Goal: Transaction & Acquisition: Purchase product/service

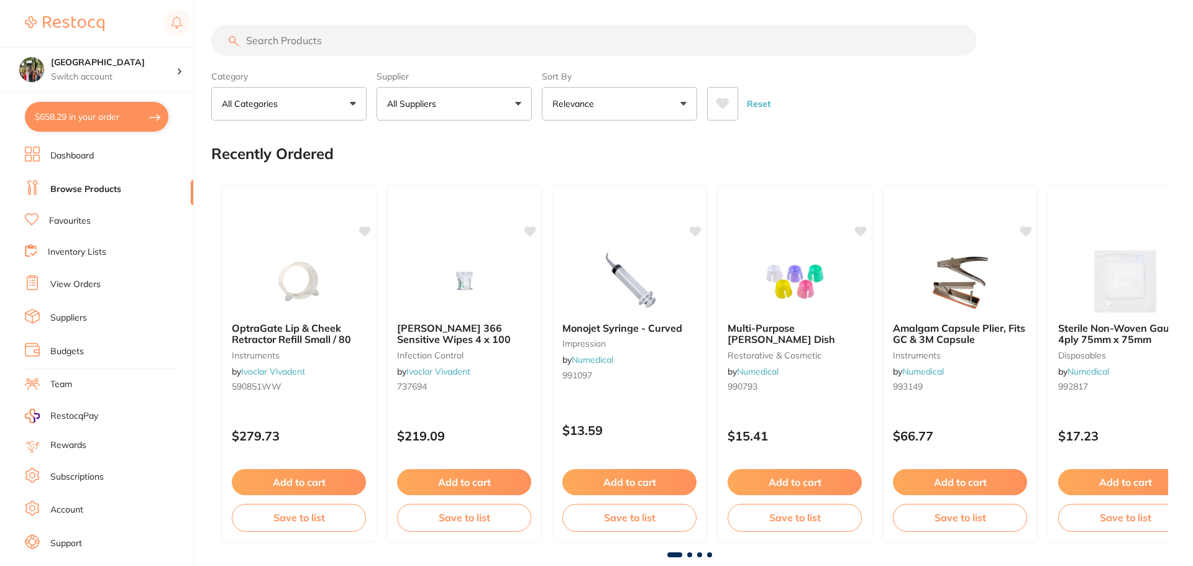
click at [56, 119] on button "$658.29 in your order" at bounding box center [97, 117] width 144 height 30
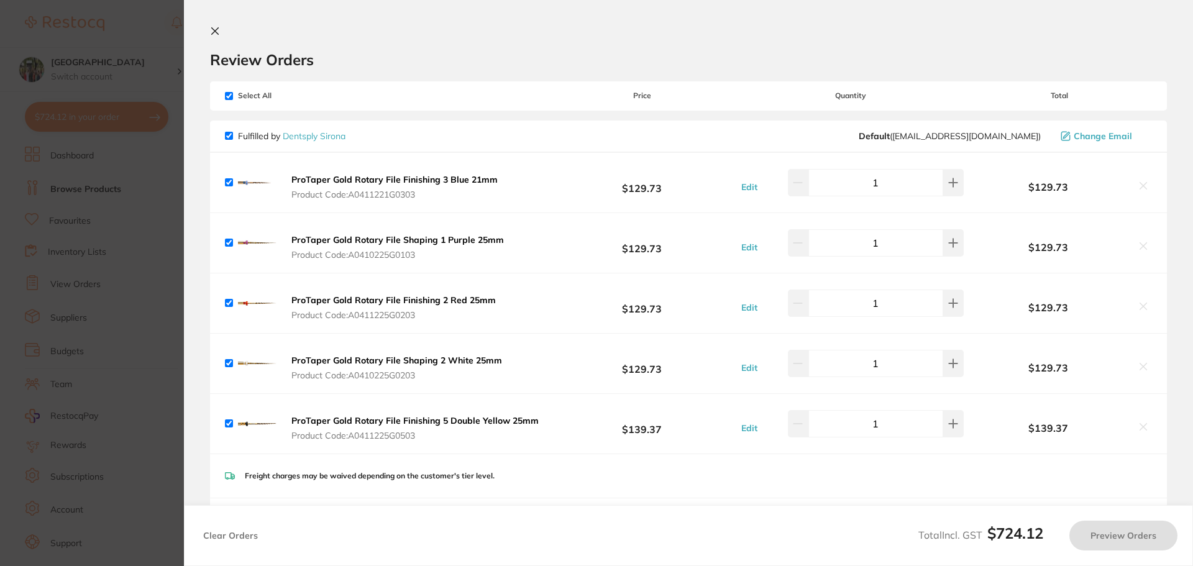
checkbox input "true"
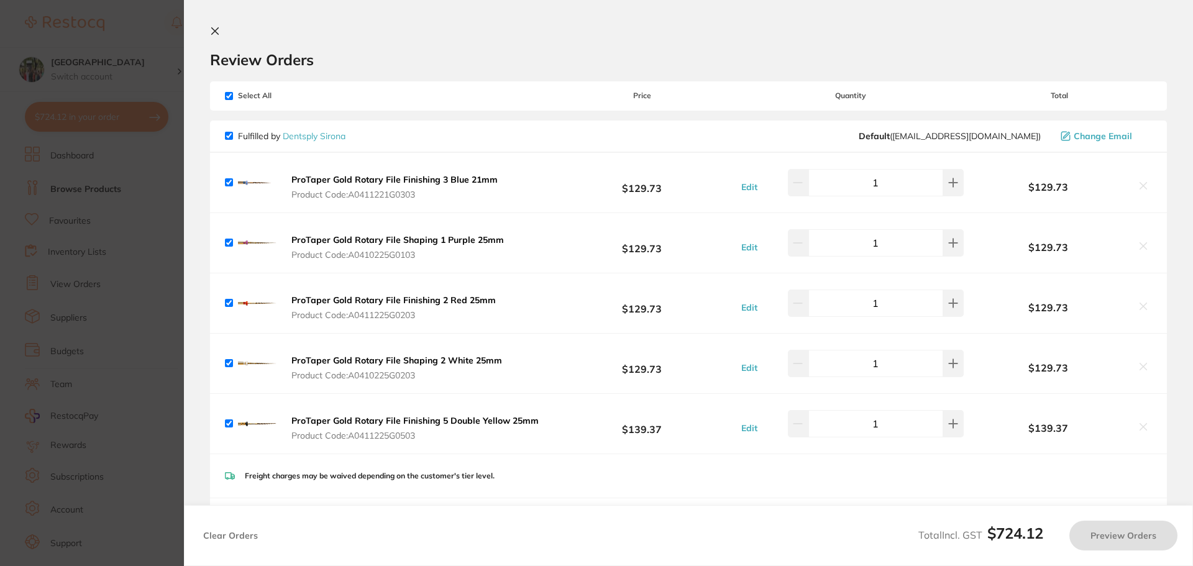
checkbox input "true"
click at [217, 31] on button at bounding box center [217, 32] width 15 height 12
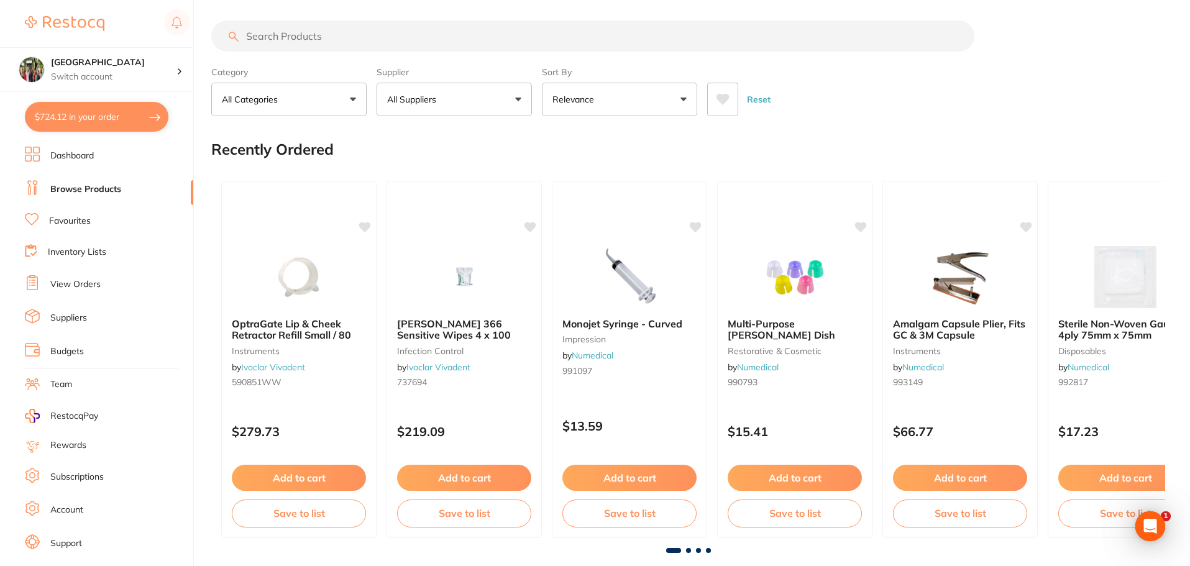
click at [331, 36] on input "search" at bounding box center [592, 36] width 763 height 31
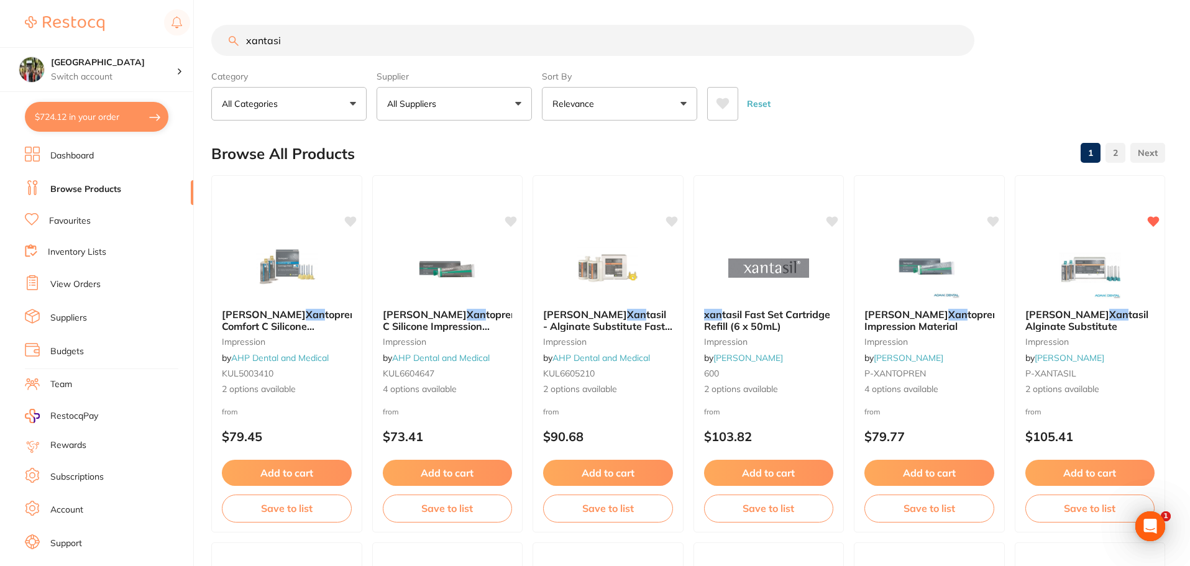
type input "xantasil"
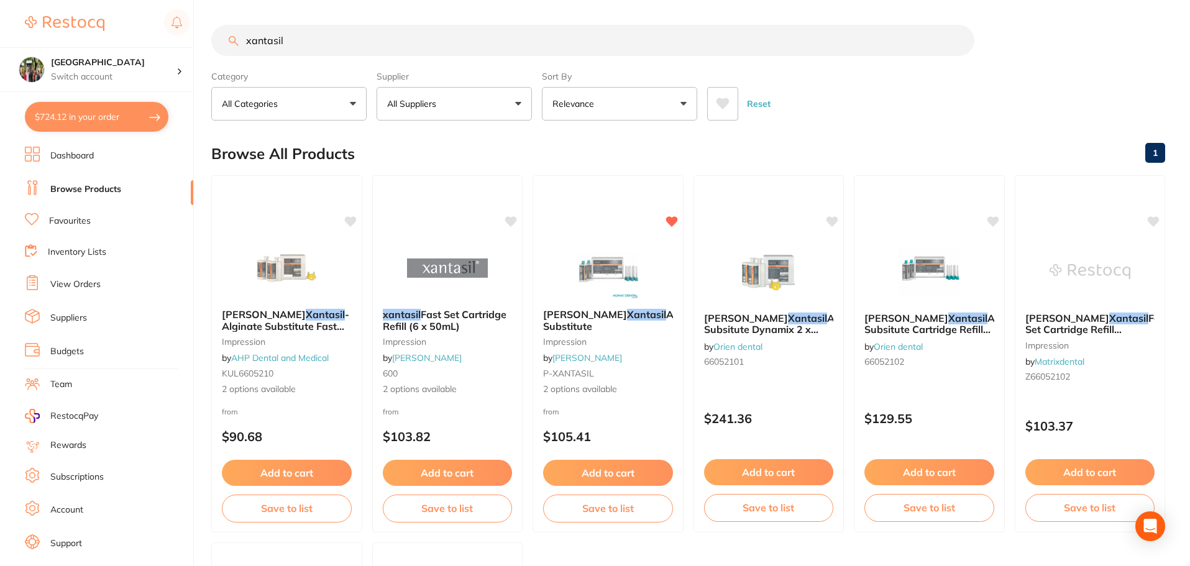
click at [675, 101] on button "Relevance" at bounding box center [619, 104] width 155 height 34
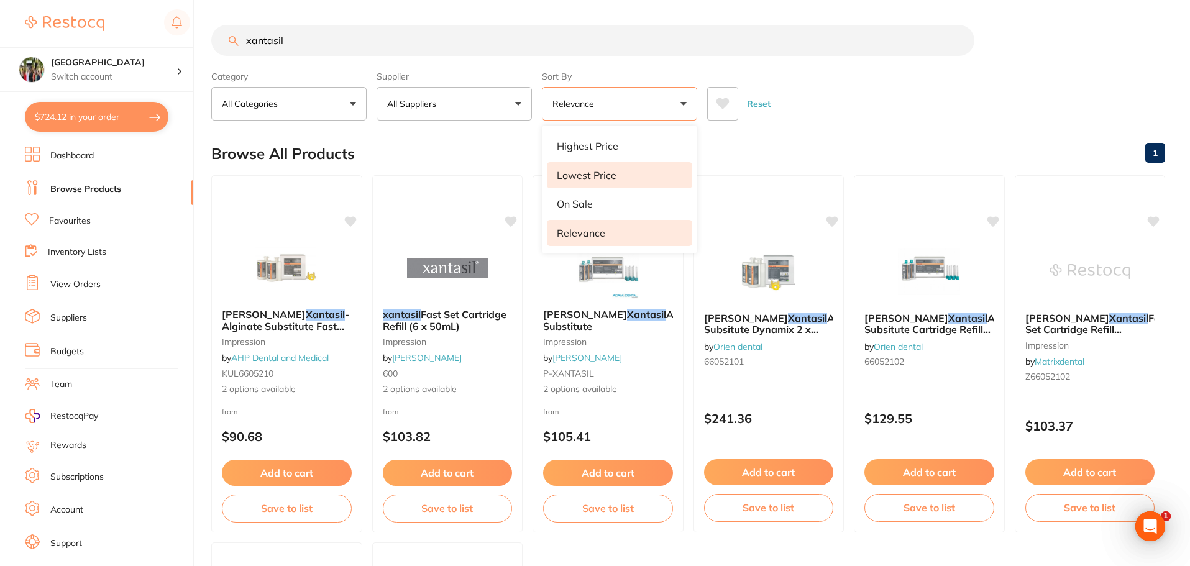
click at [664, 169] on li "Lowest Price" at bounding box center [619, 175] width 145 height 26
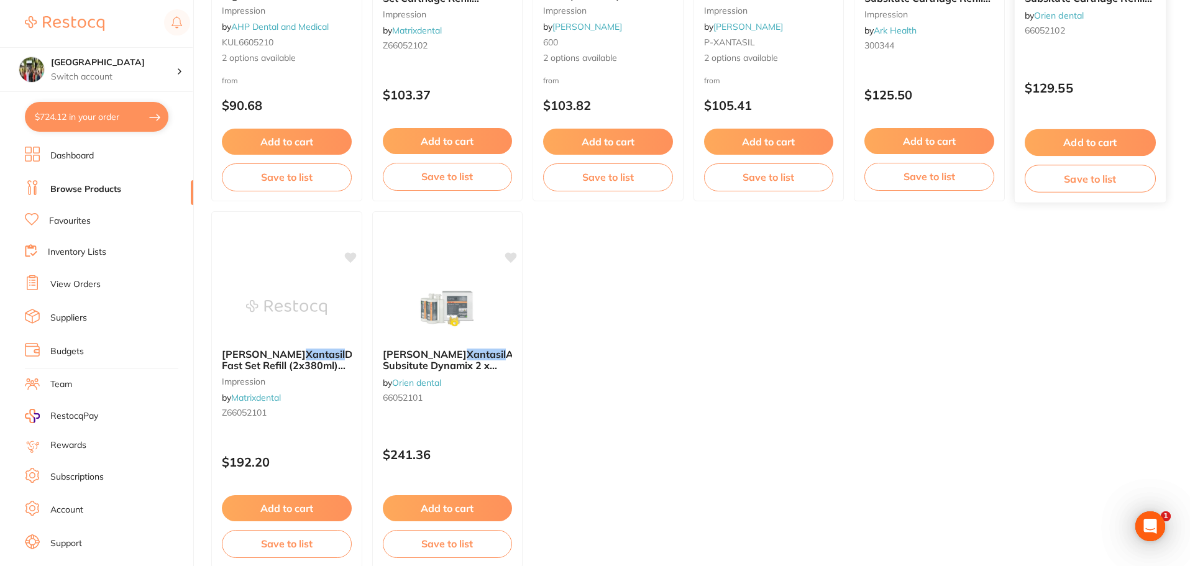
scroll to position [166, 0]
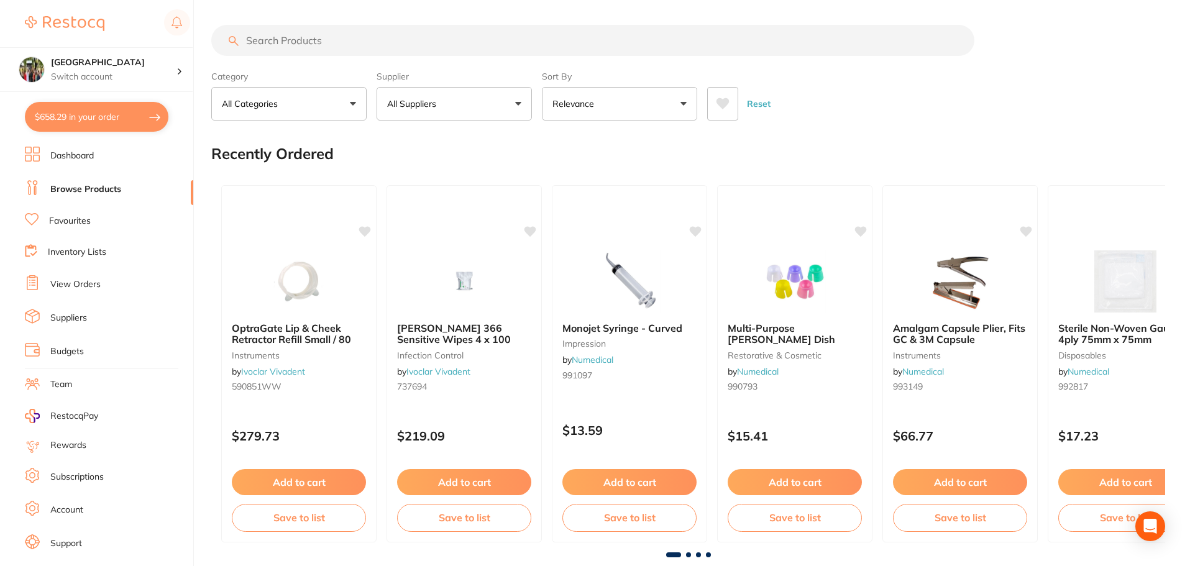
click at [272, 38] on input "search" at bounding box center [592, 40] width 763 height 31
type input "xantasil"
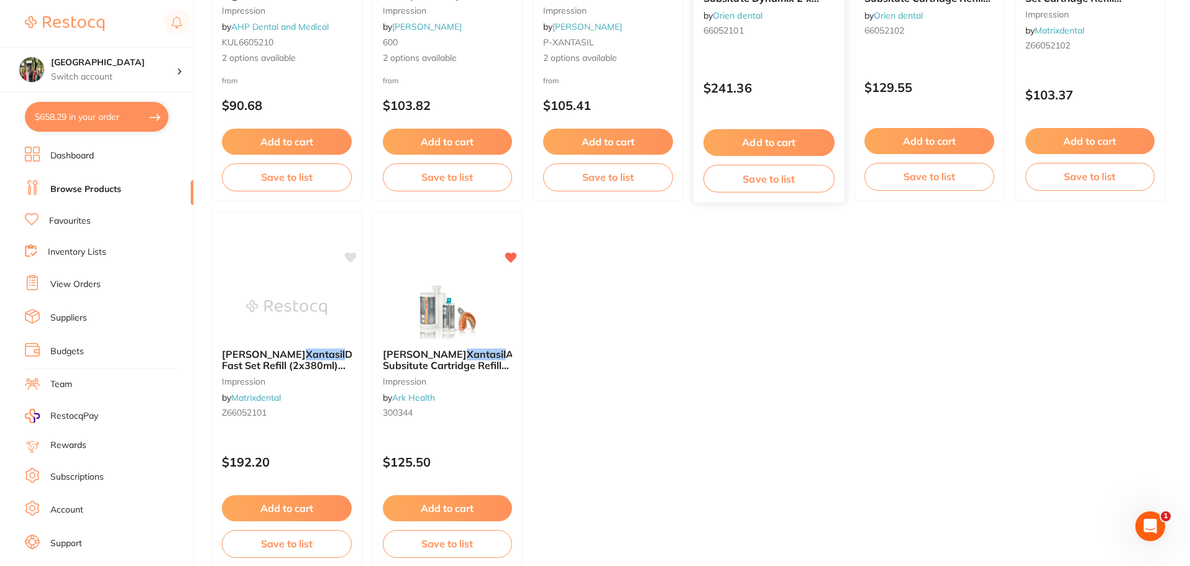
scroll to position [166, 0]
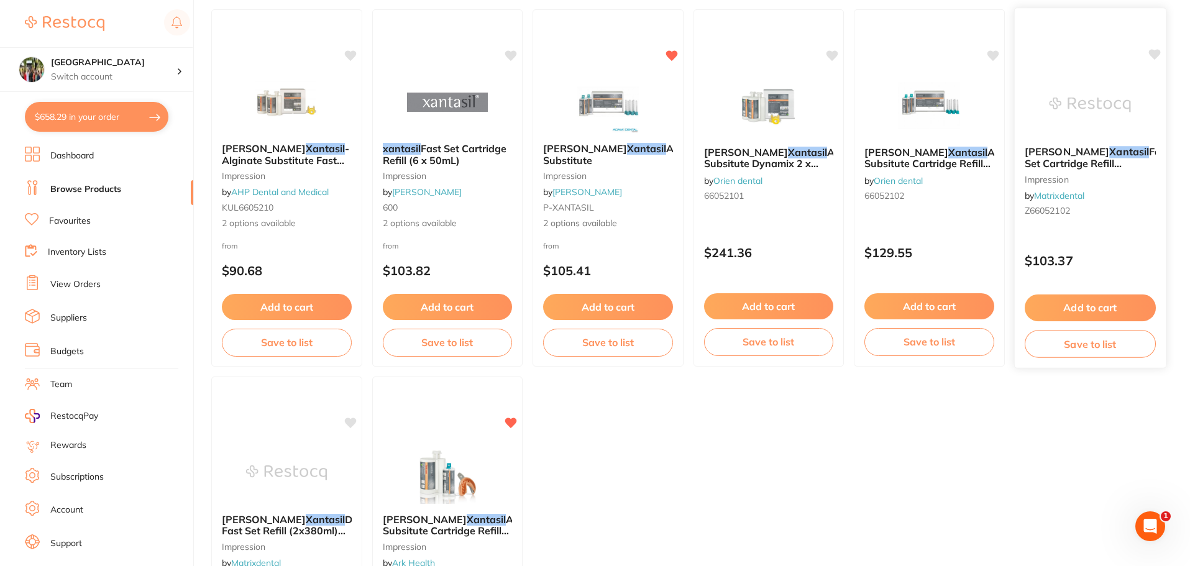
click at [1045, 160] on span "Fast Set Cartridge Refill (6x50ml) Alginate Substitute" at bounding box center [1096, 168] width 145 height 47
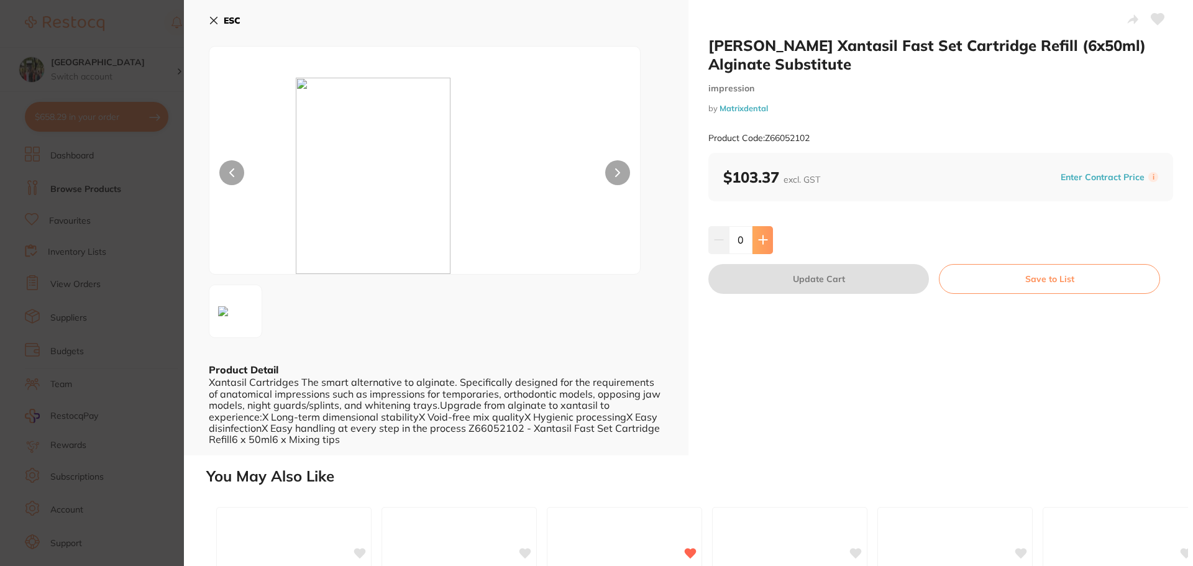
click at [762, 234] on button at bounding box center [762, 239] width 21 height 27
type input "1"
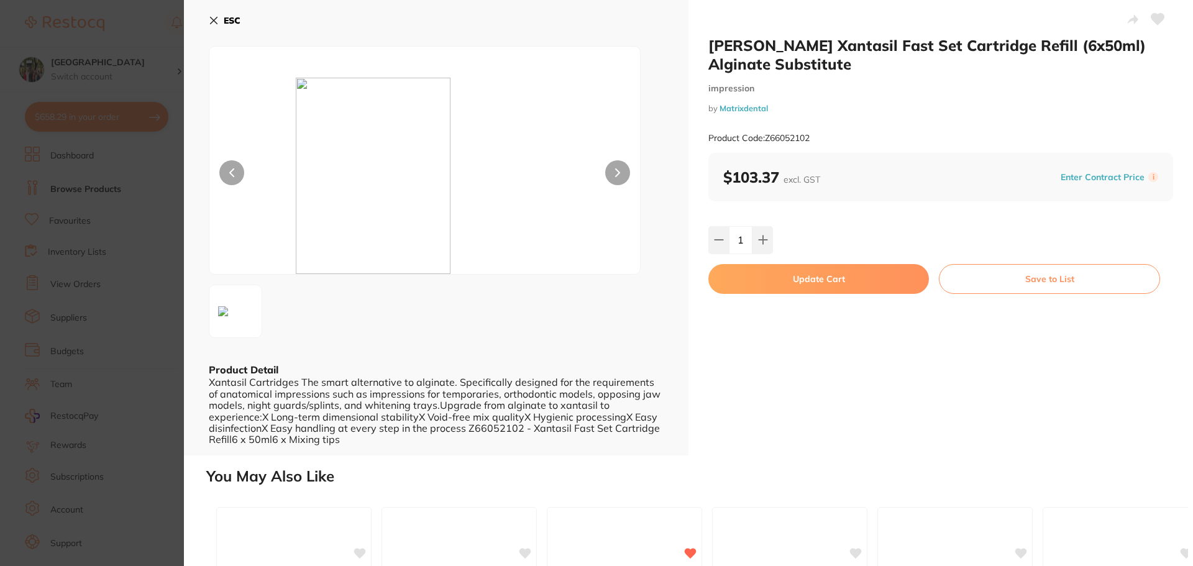
click at [816, 278] on button "Update Cart" at bounding box center [818, 279] width 221 height 30
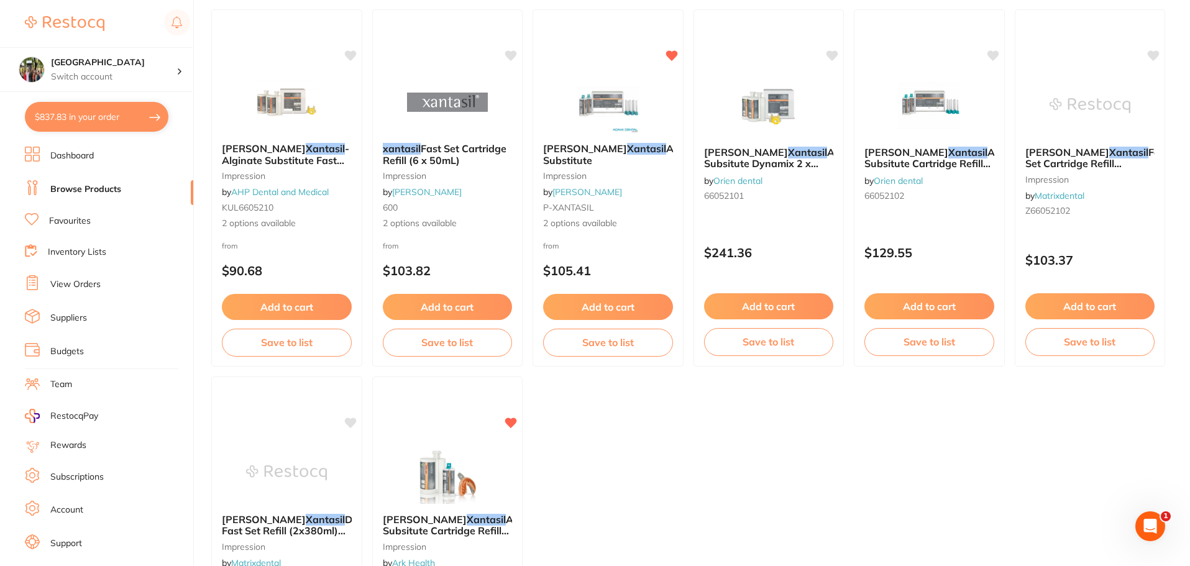
click at [111, 119] on button "$837.83 in your order" at bounding box center [97, 117] width 144 height 30
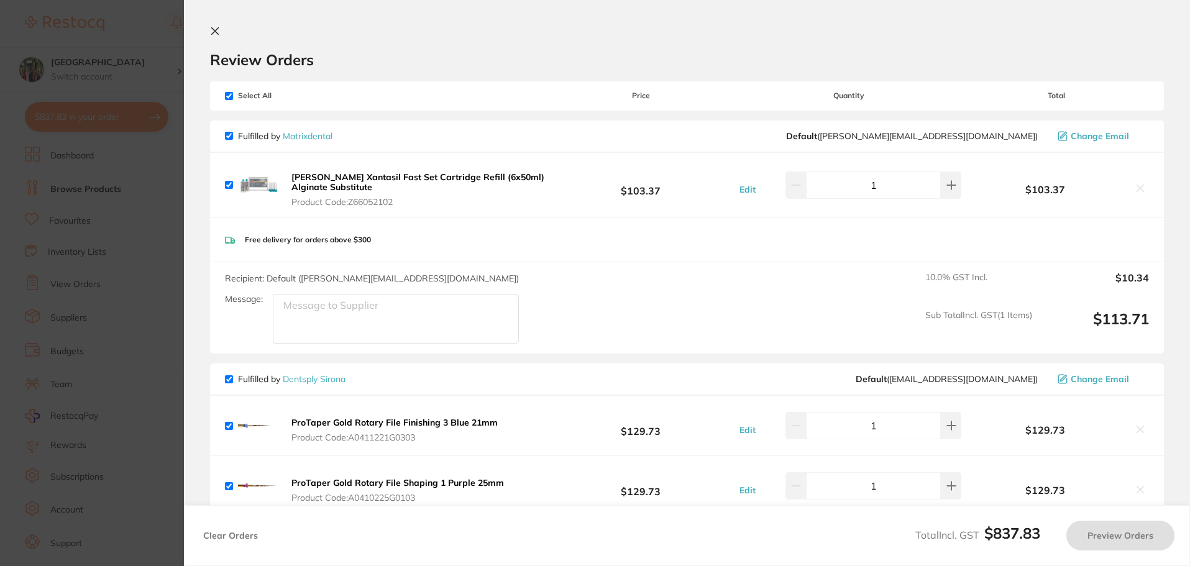
checkbox input "true"
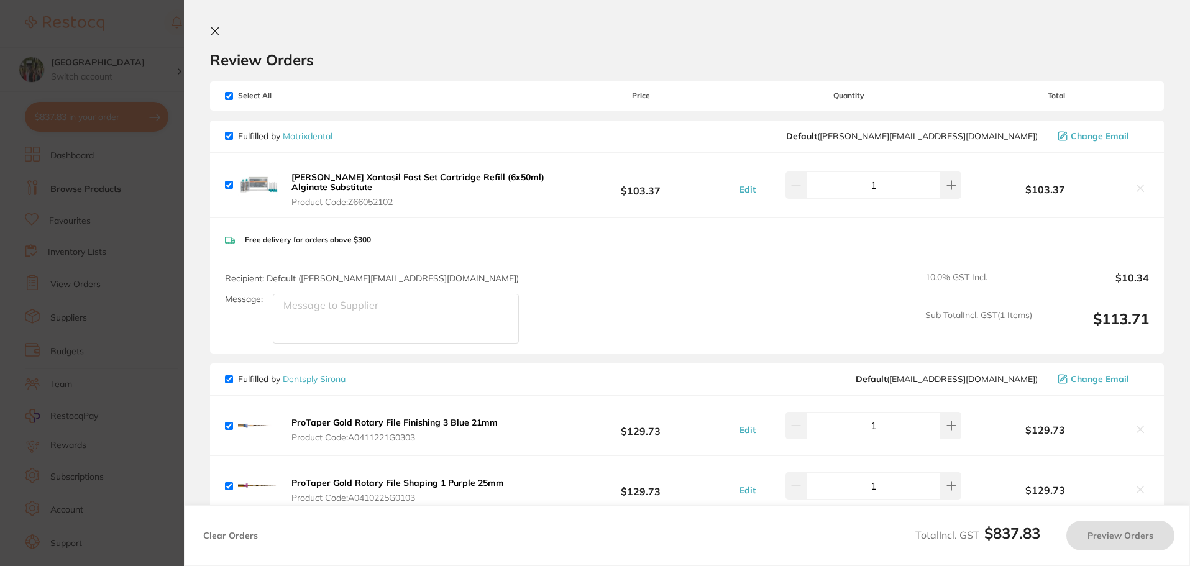
checkbox input "true"
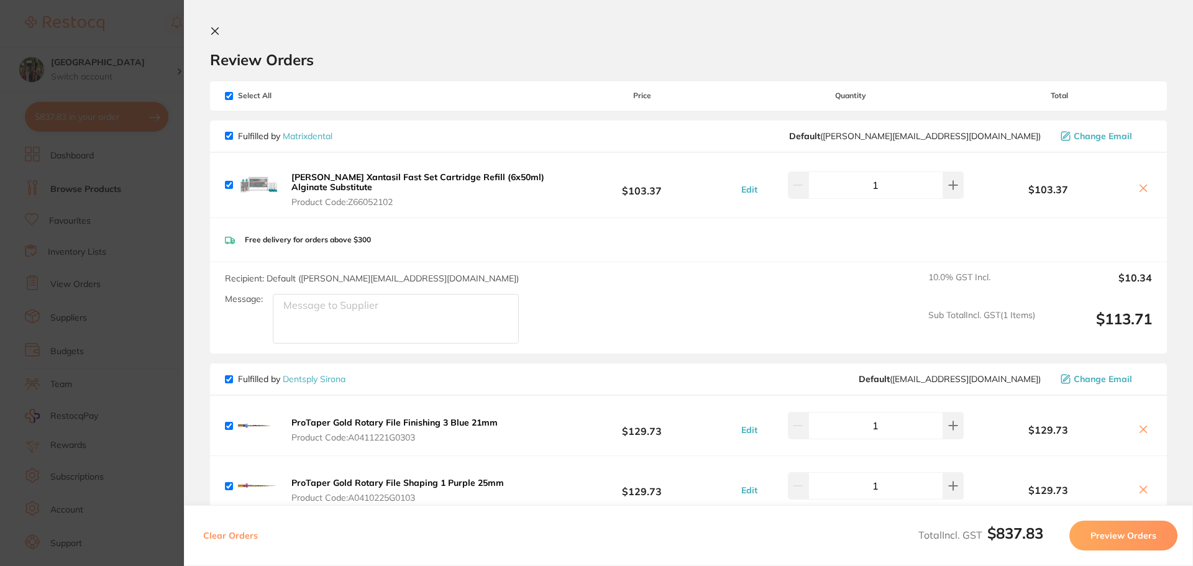
click at [214, 32] on icon at bounding box center [215, 31] width 7 height 7
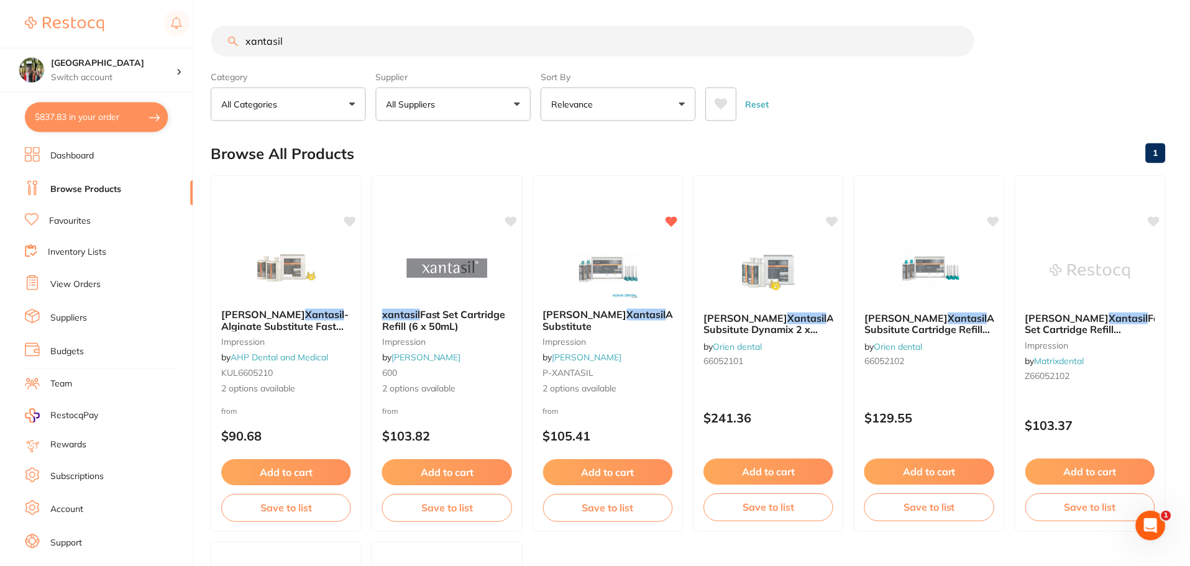
scroll to position [166, 0]
